Goal: Transaction & Acquisition: Book appointment/travel/reservation

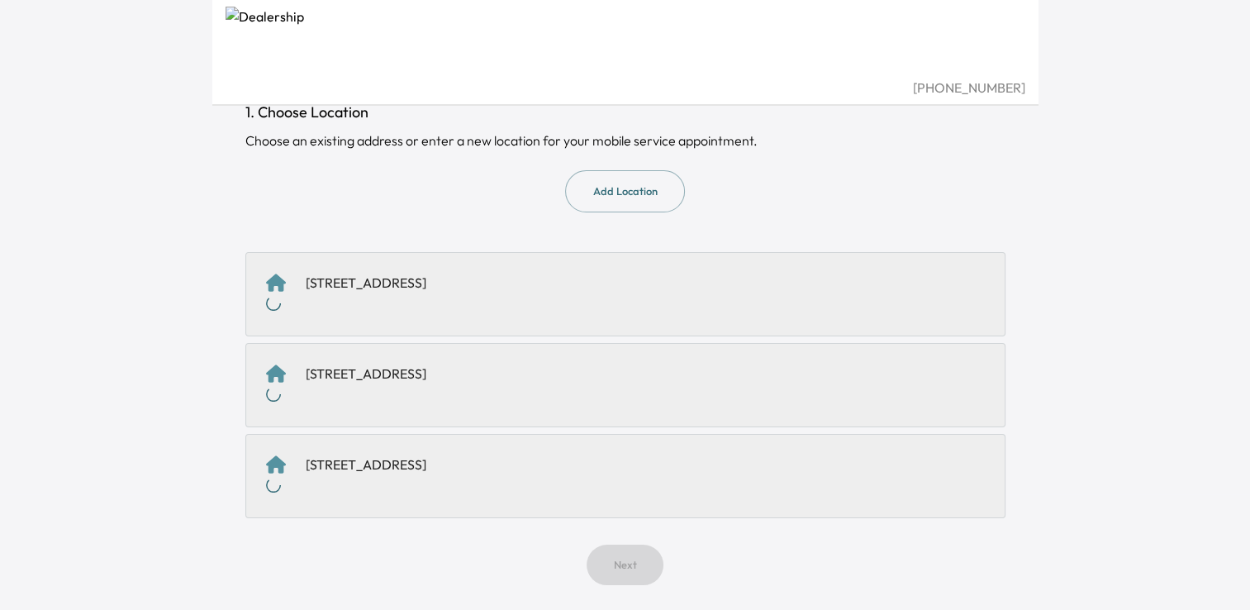
scroll to position [46, 0]
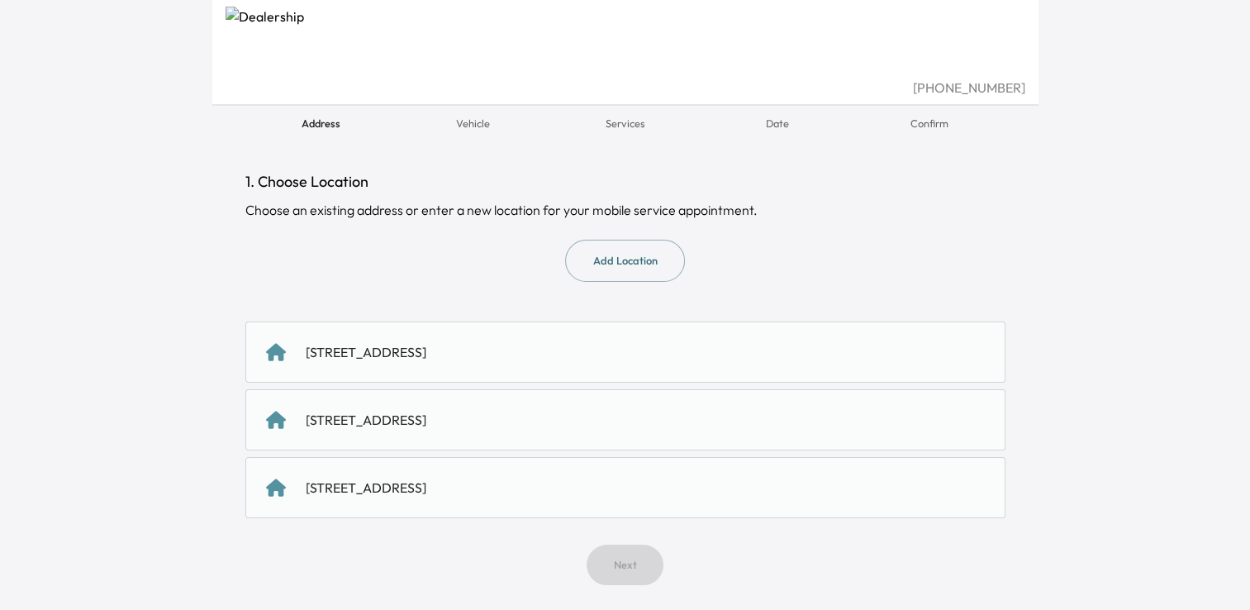
click at [426, 350] on div "[STREET_ADDRESS]" at bounding box center [366, 352] width 121 height 20
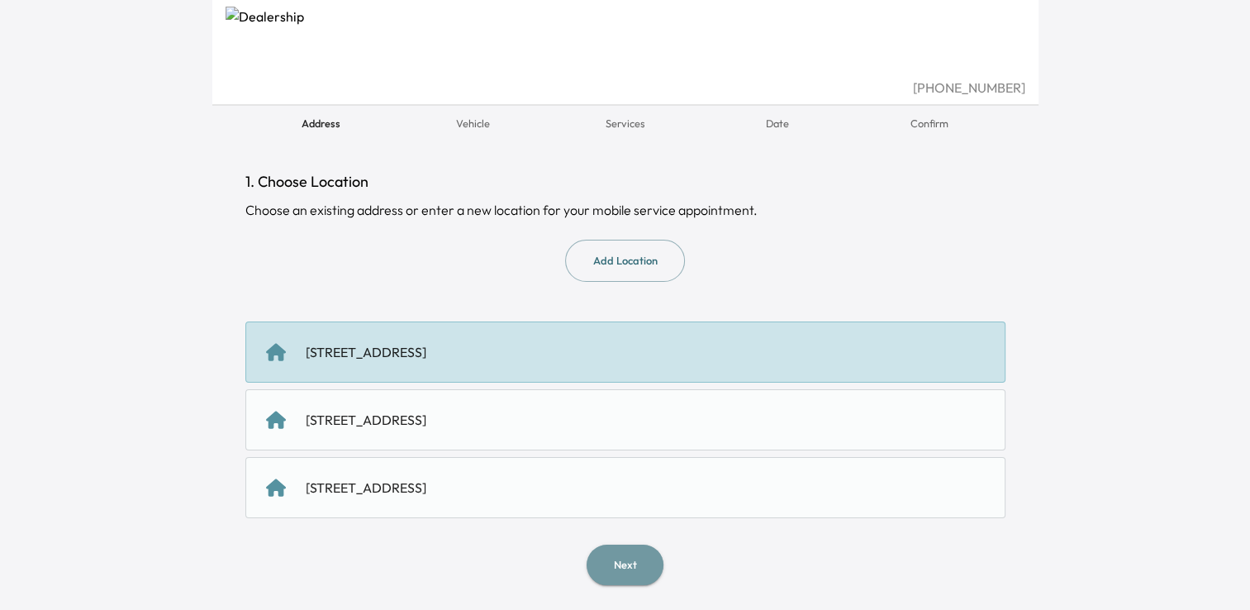
click at [629, 562] on button "Next" at bounding box center [625, 565] width 77 height 40
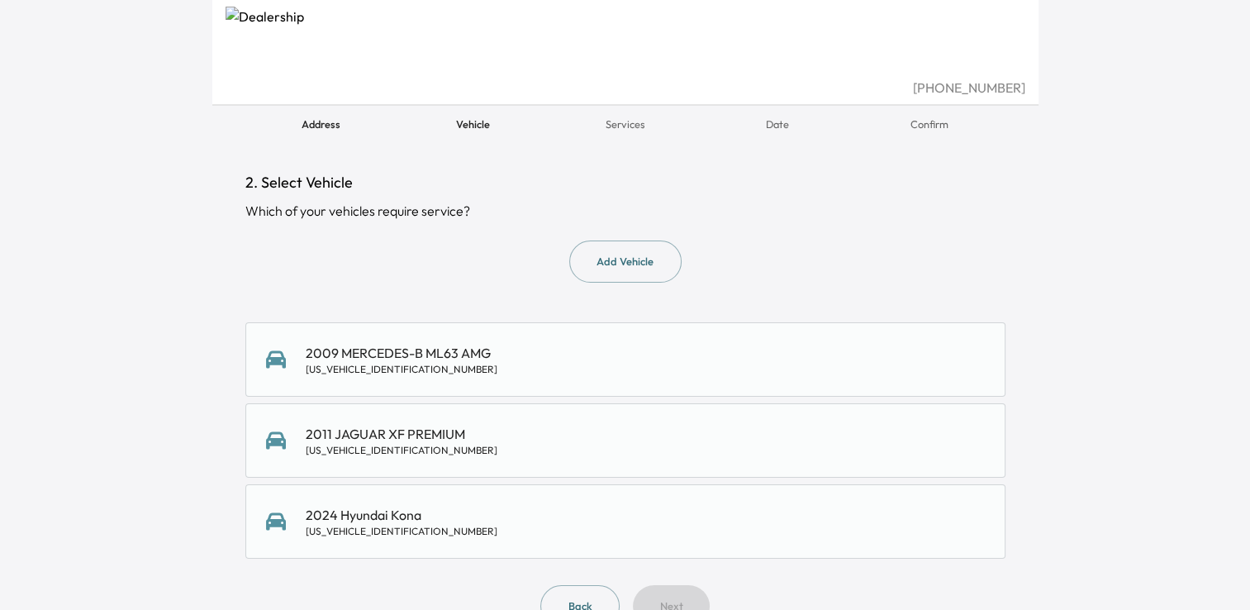
scroll to position [83, 0]
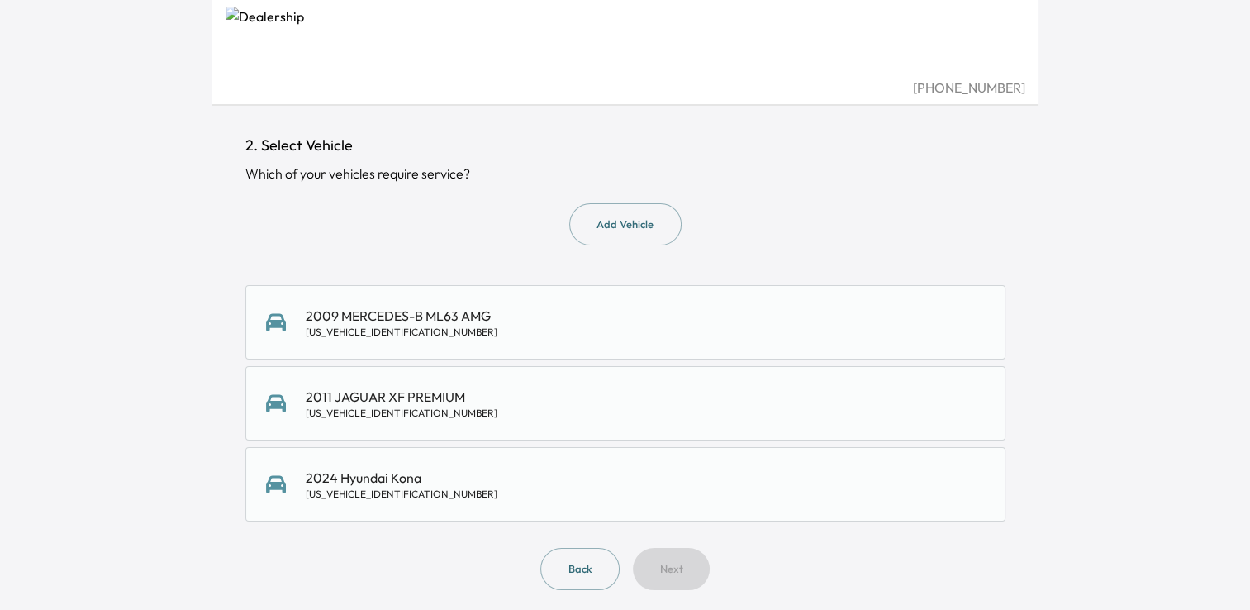
click at [472, 410] on div "2011 JAGUAR XF PREMIUM [US_VEHICLE_IDENTIFICATION_NUMBER]" at bounding box center [625, 403] width 719 height 33
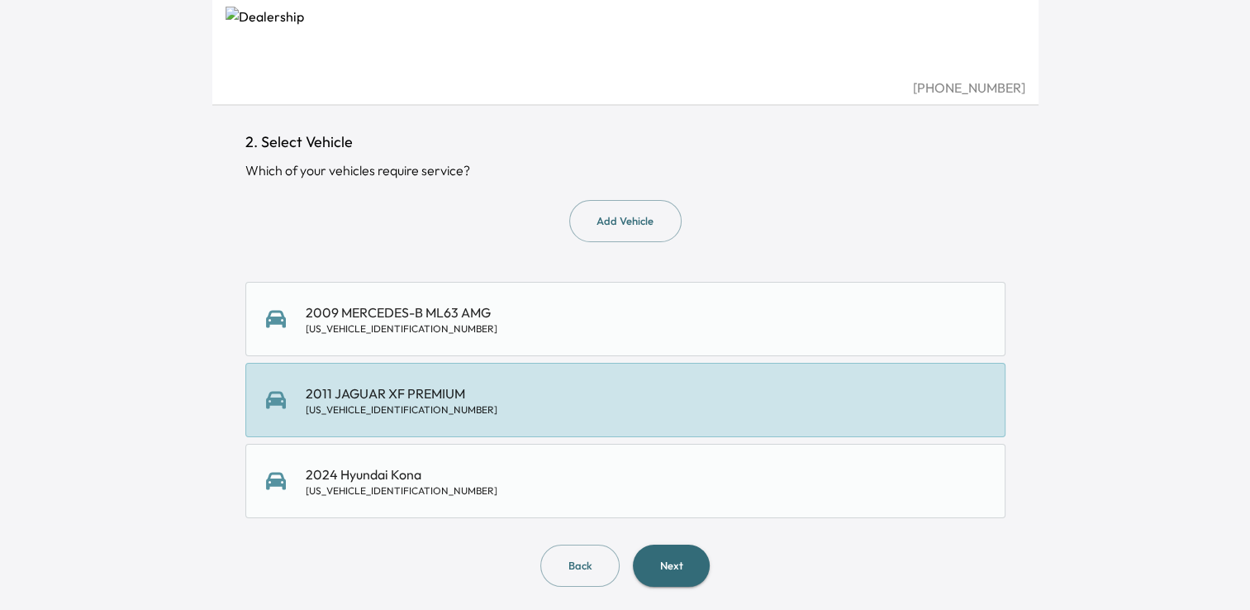
scroll to position [87, 0]
click at [680, 561] on button "Next" at bounding box center [671, 565] width 77 height 42
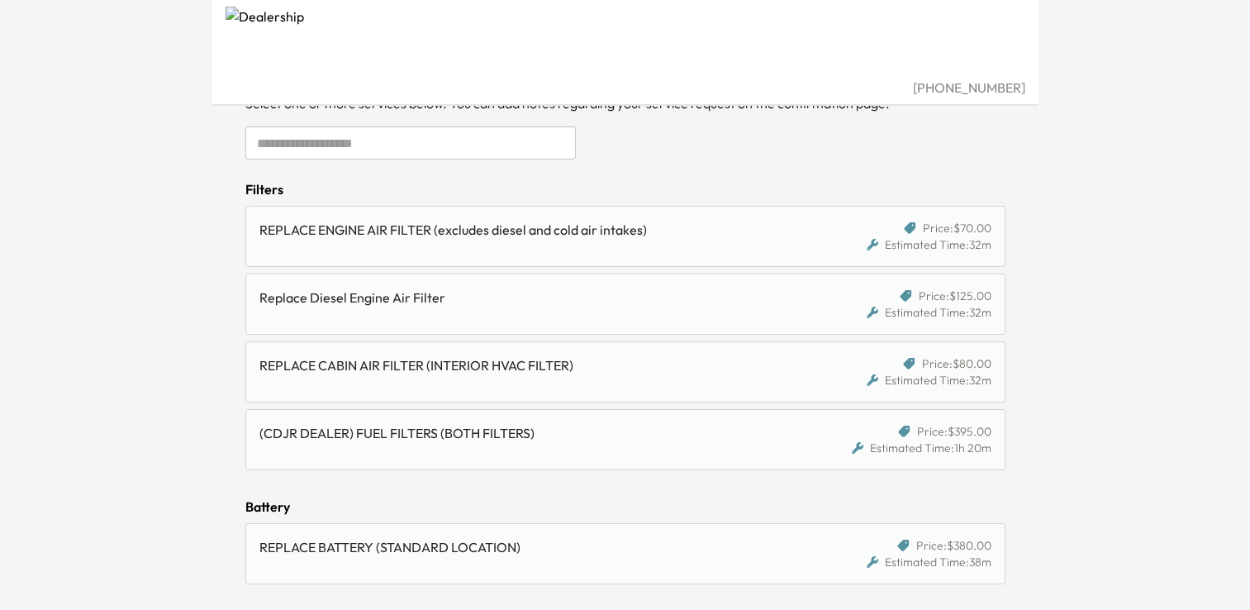
scroll to position [54, 0]
